Goal: Book appointment/travel/reservation

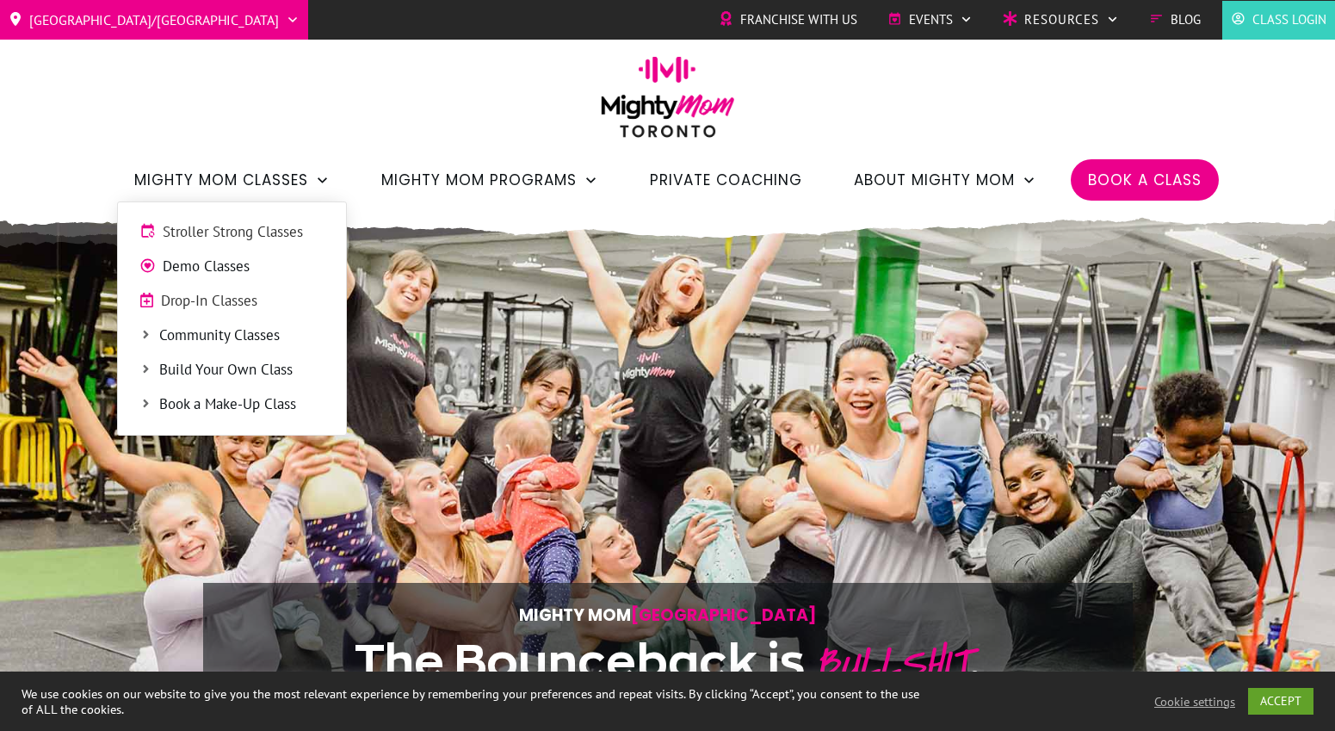
click at [279, 236] on span "Stroller Strong Classes" at bounding box center [244, 232] width 162 height 22
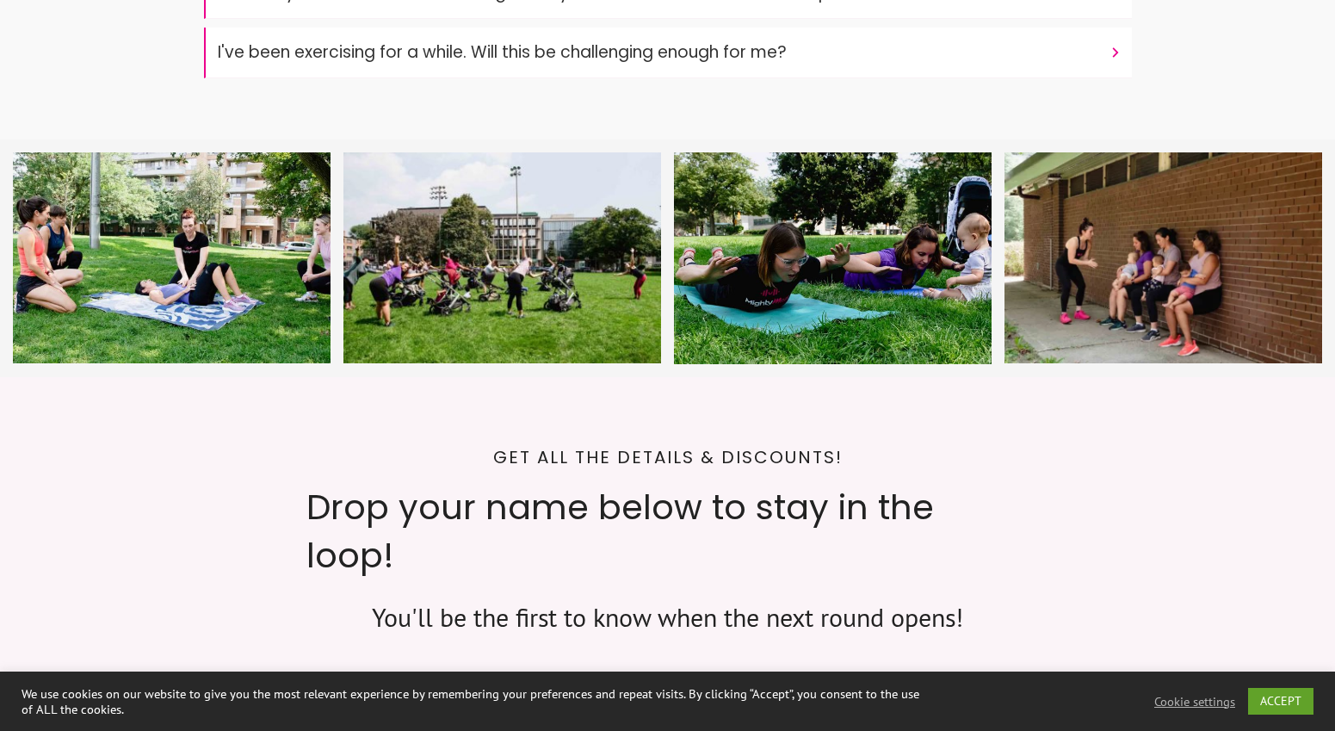
scroll to position [6055, 0]
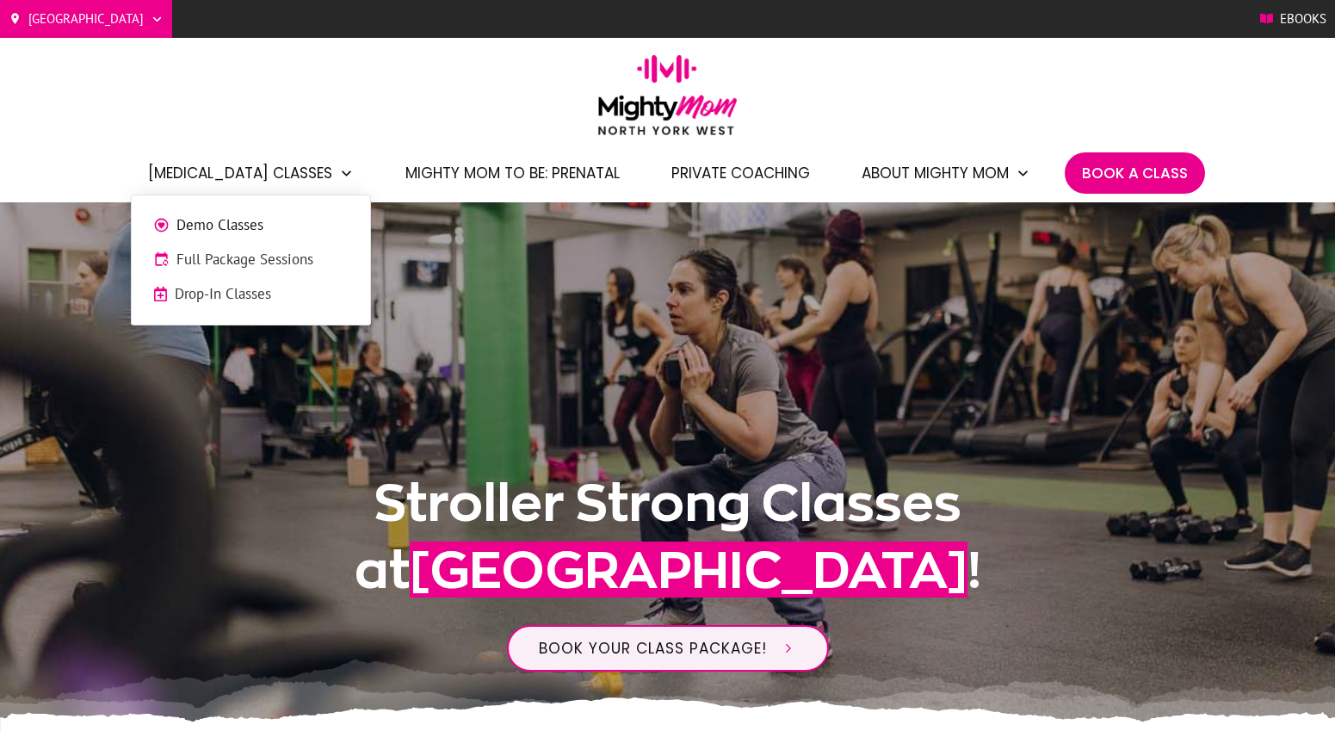
click at [258, 264] on span "Full Package Sessions" at bounding box center [262, 260] width 172 height 22
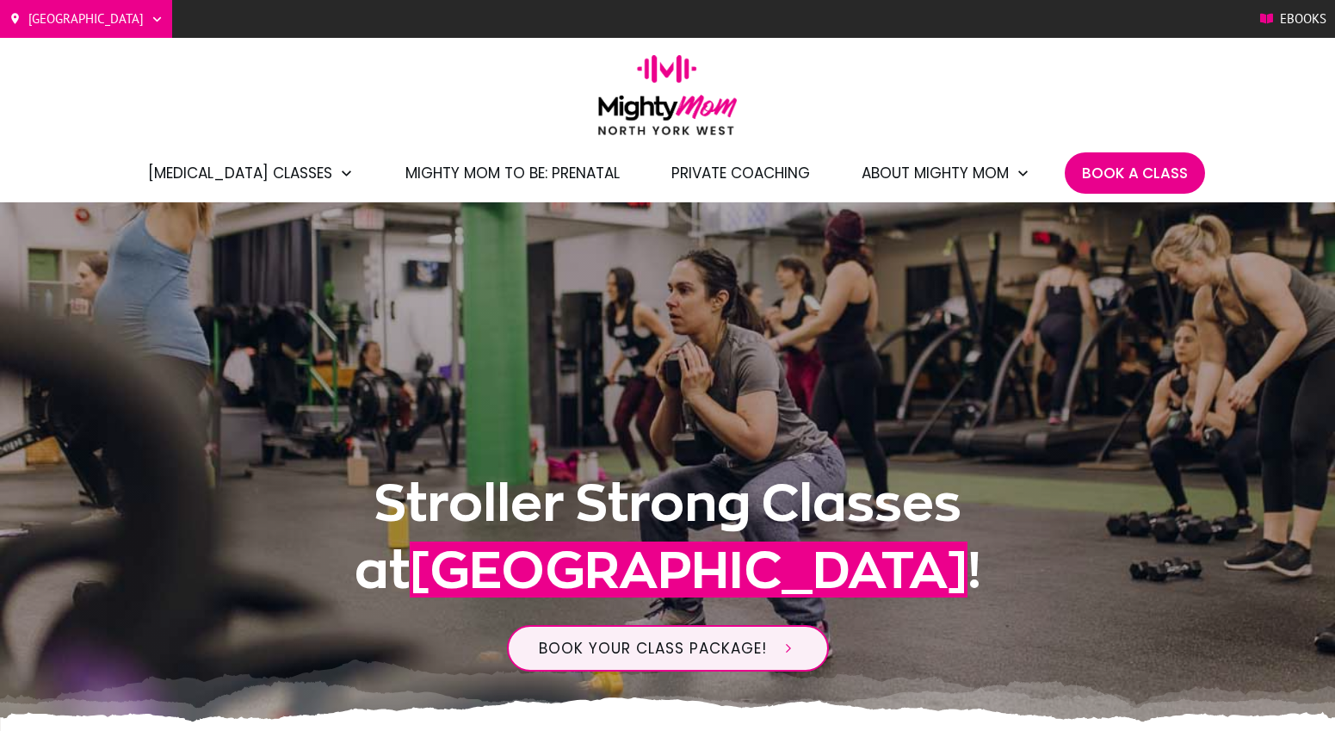
click at [1113, 162] on span "Book A Class" at bounding box center [1135, 172] width 106 height 29
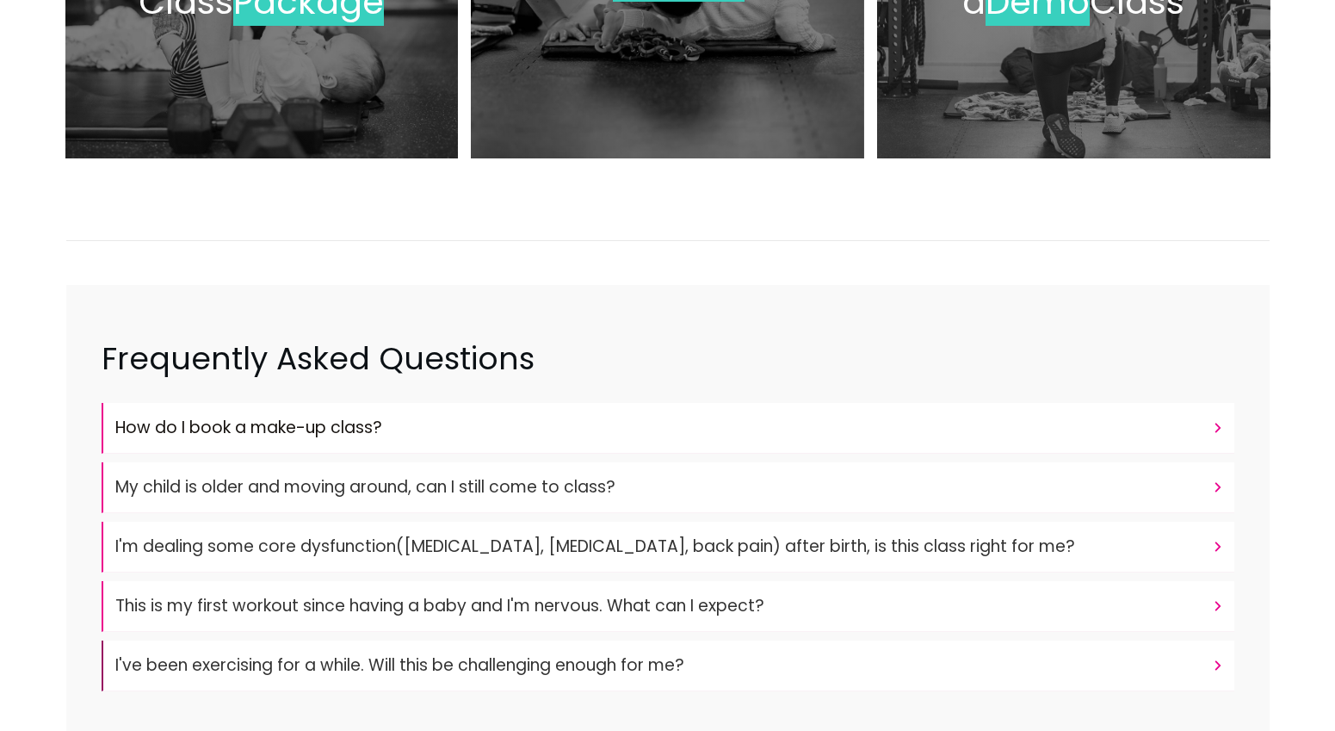
scroll to position [211, 0]
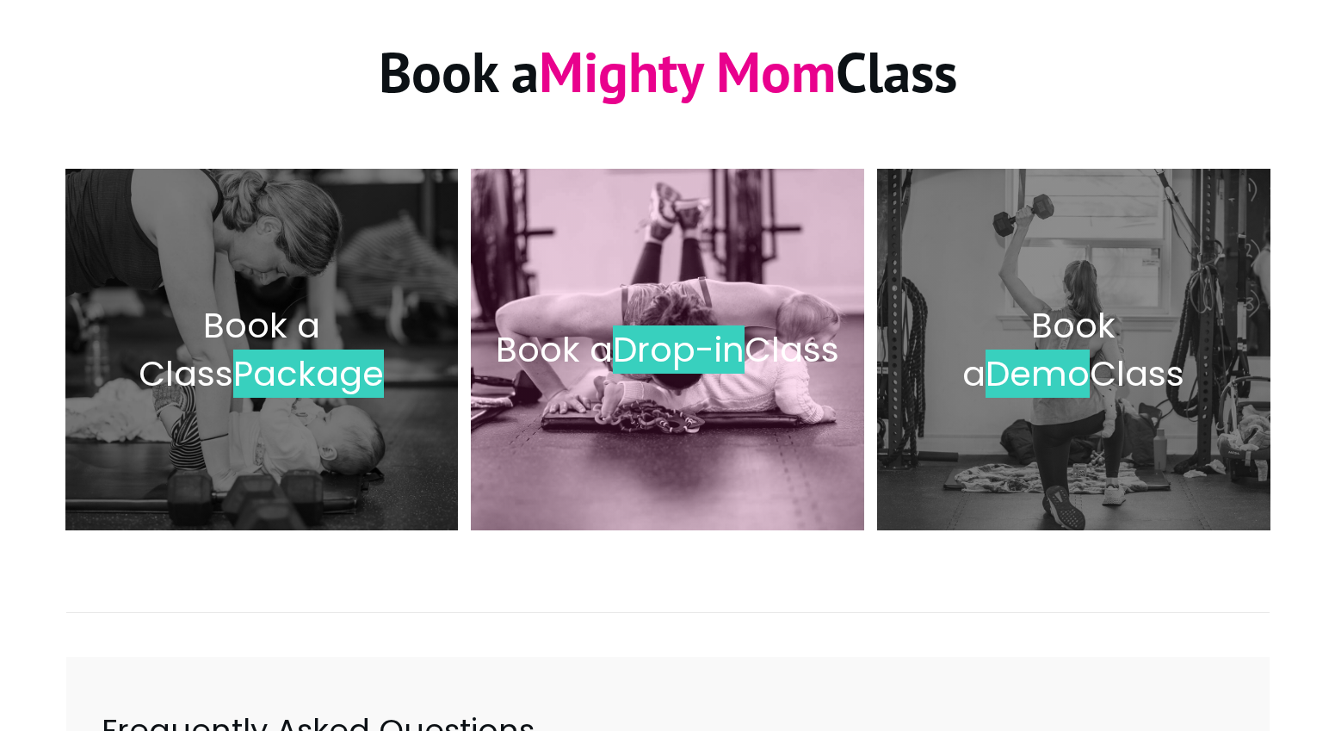
click at [665, 444] on div "Book a Drop-in Class" at bounding box center [667, 349] width 359 height 327
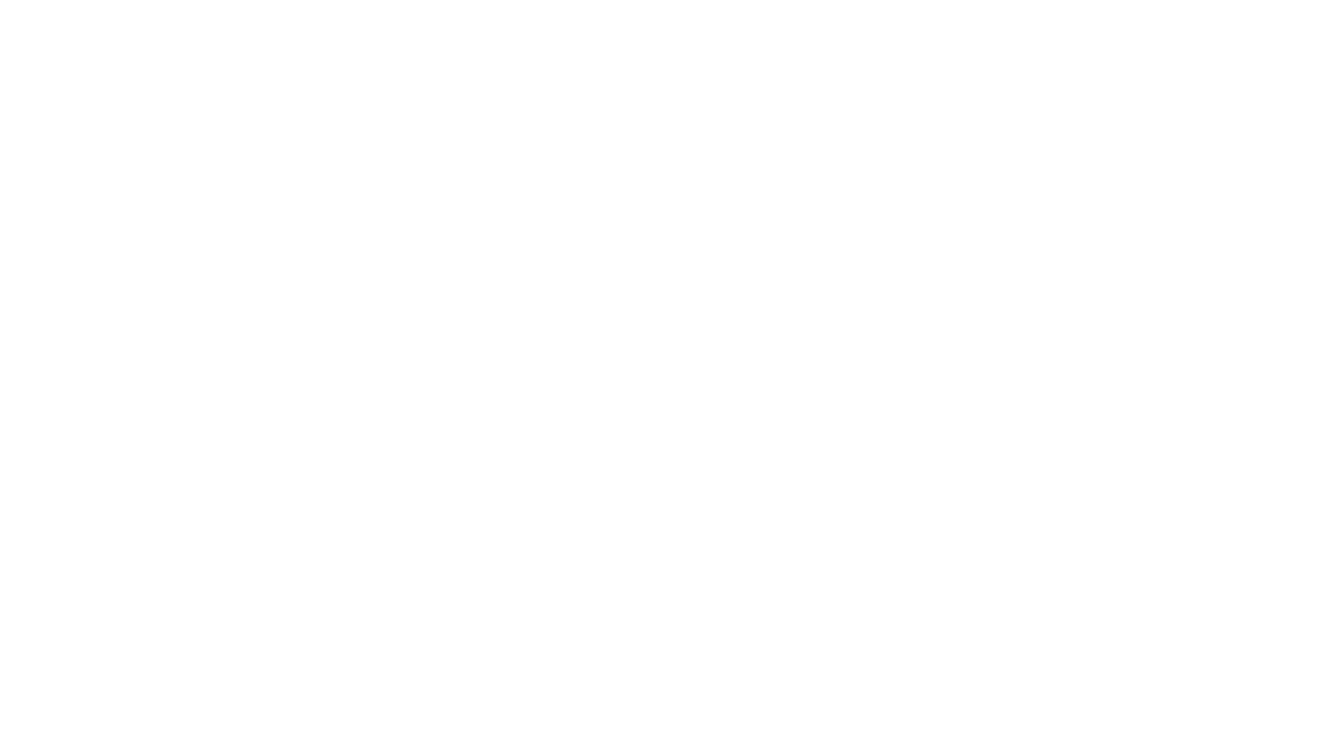
scroll to position [1185, 0]
